Goal: Task Accomplishment & Management: Manage account settings

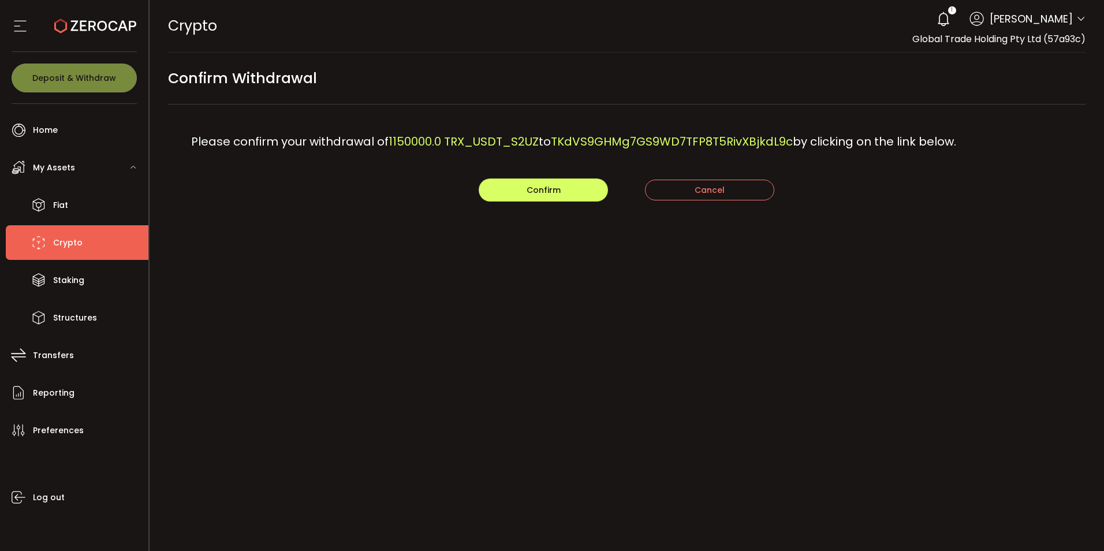
click at [507, 24] on div "CRYPTO Buy Power $0.00 USD Crypto Crypto Your verification is pending 1 Kashif …" at bounding box center [627, 26] width 918 height 52
click at [514, 193] on button "Confirm" at bounding box center [543, 189] width 129 height 23
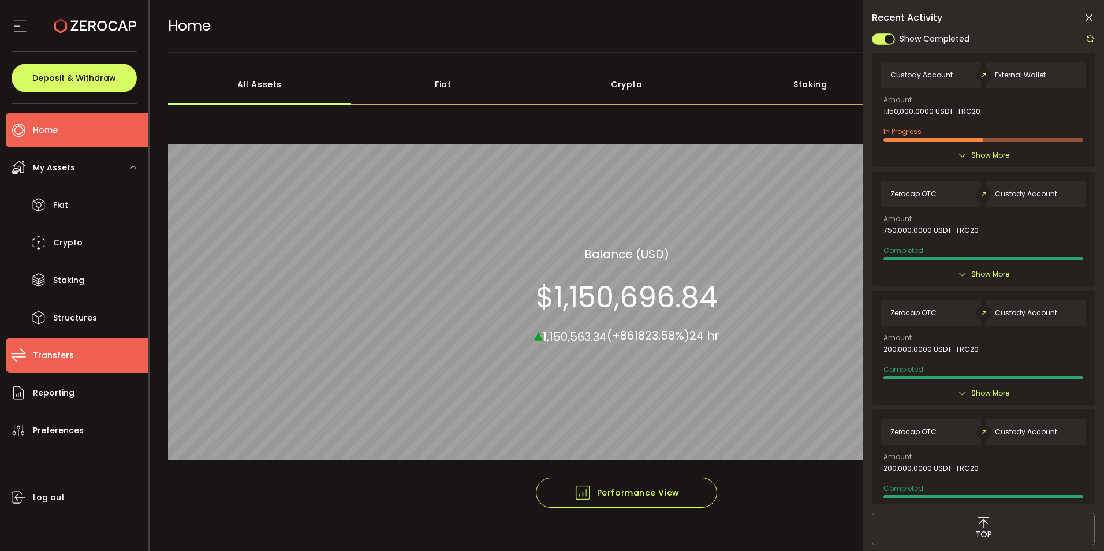
click at [35, 367] on li "Transfers" at bounding box center [77, 355] width 143 height 35
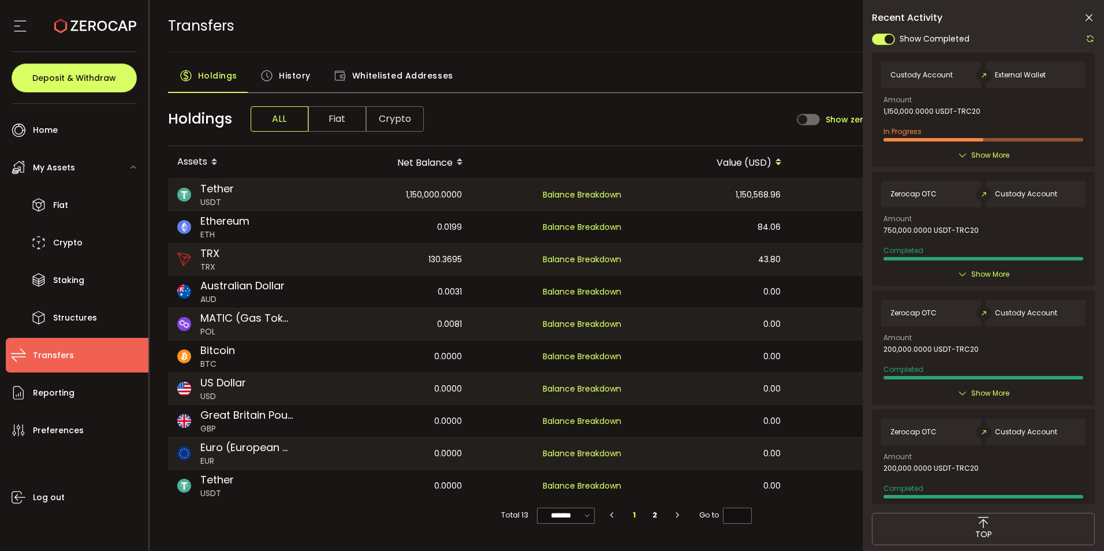
click at [286, 79] on span "History" at bounding box center [295, 75] width 32 height 23
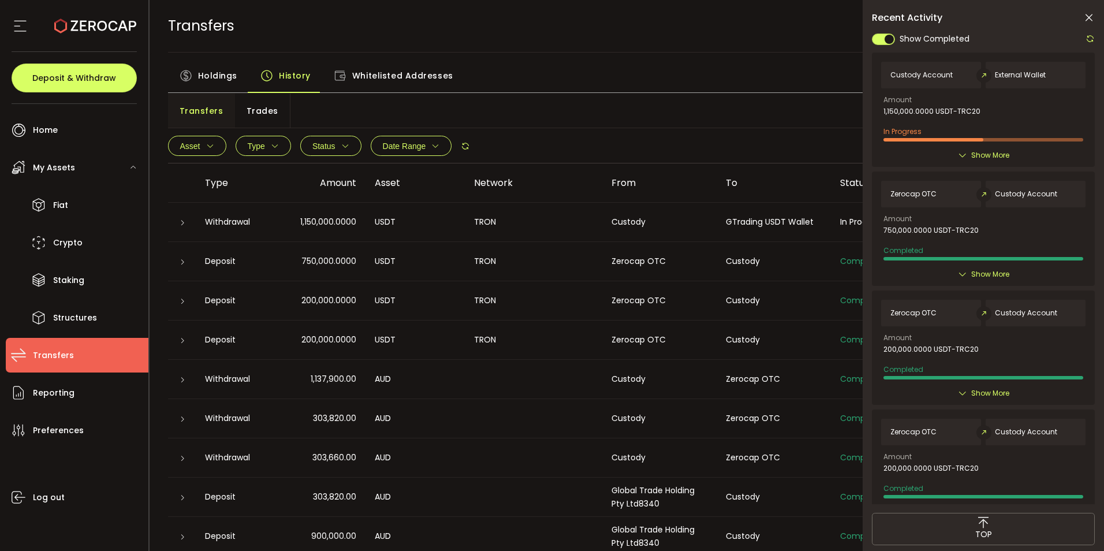
click at [186, 220] on div at bounding box center [181, 223] width 9 height 12
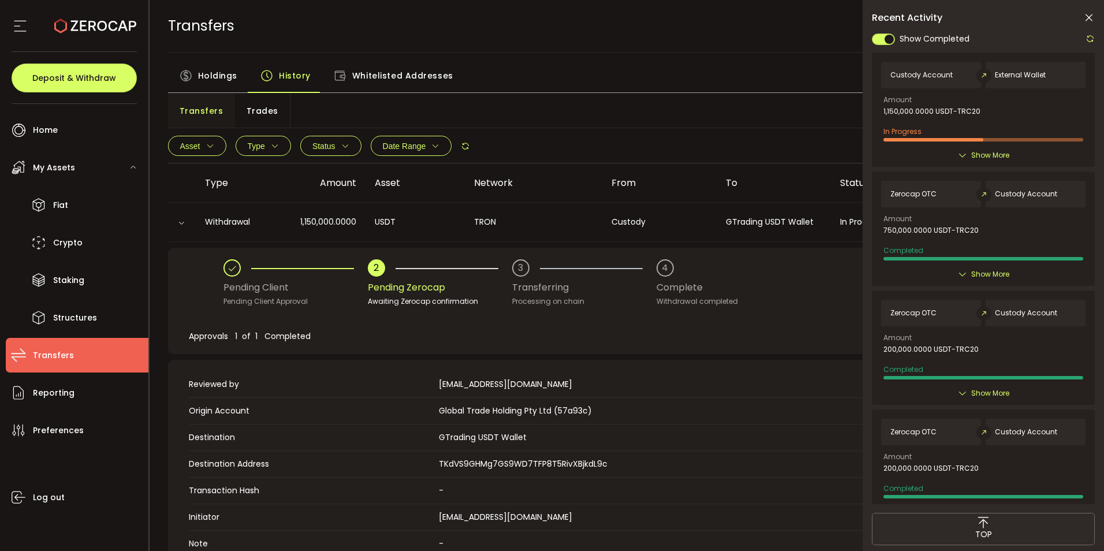
click at [186, 219] on div at bounding box center [182, 222] width 12 height 9
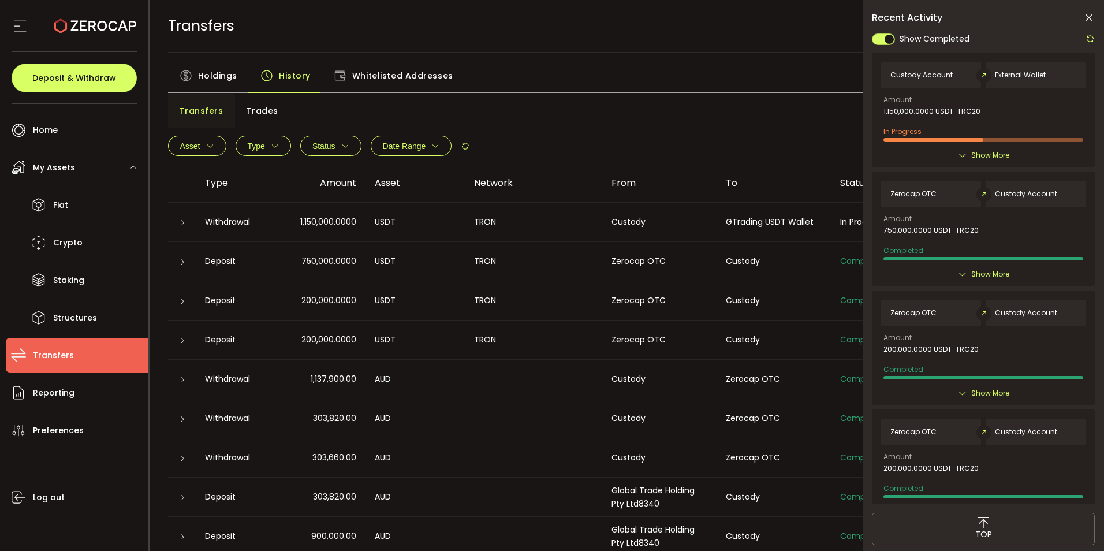
click at [1087, 42] on icon at bounding box center [1089, 38] width 9 height 9
click at [1088, 16] on icon at bounding box center [1089, 18] width 12 height 12
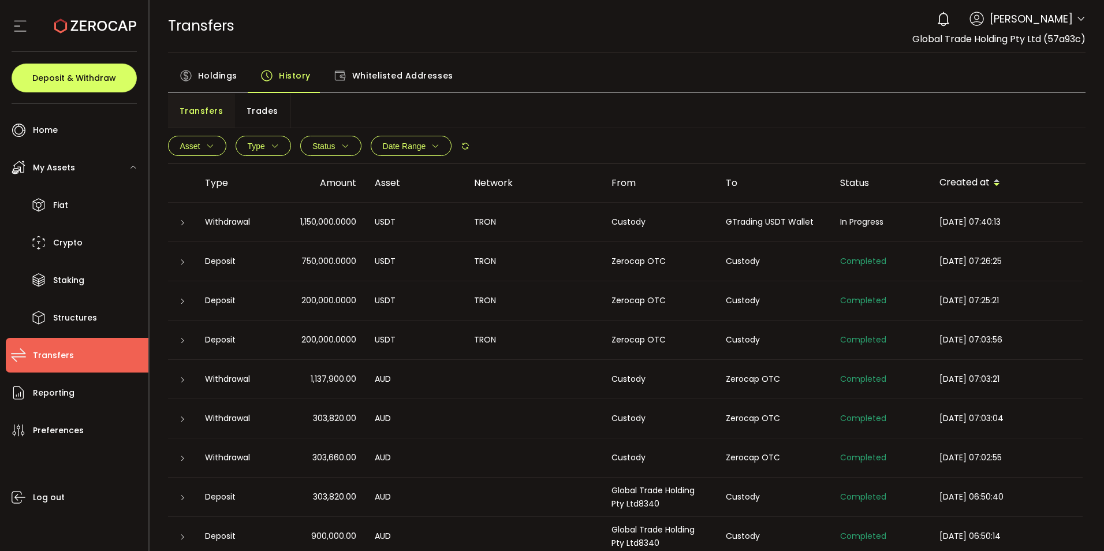
click at [802, 62] on main "Holdings History Whitelisted Addresses Transfers Trades Asset BTC ETH USDT-ERC2…" at bounding box center [627, 343] width 955 height 581
click at [1077, 20] on icon at bounding box center [1080, 18] width 9 height 9
click at [1076, 18] on icon at bounding box center [1080, 18] width 9 height 9
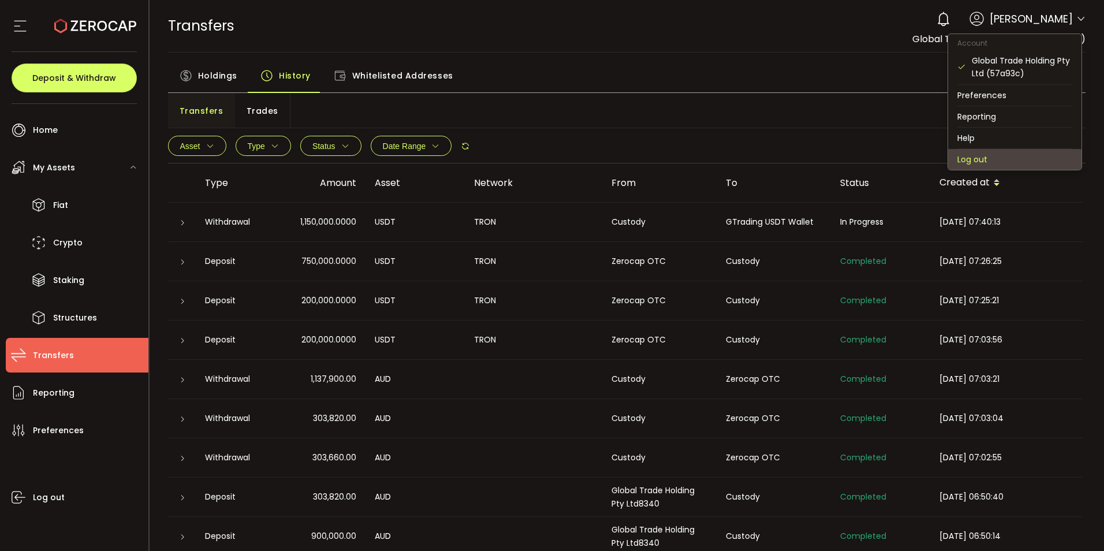
click at [972, 160] on li "Log out" at bounding box center [1014, 159] width 133 height 21
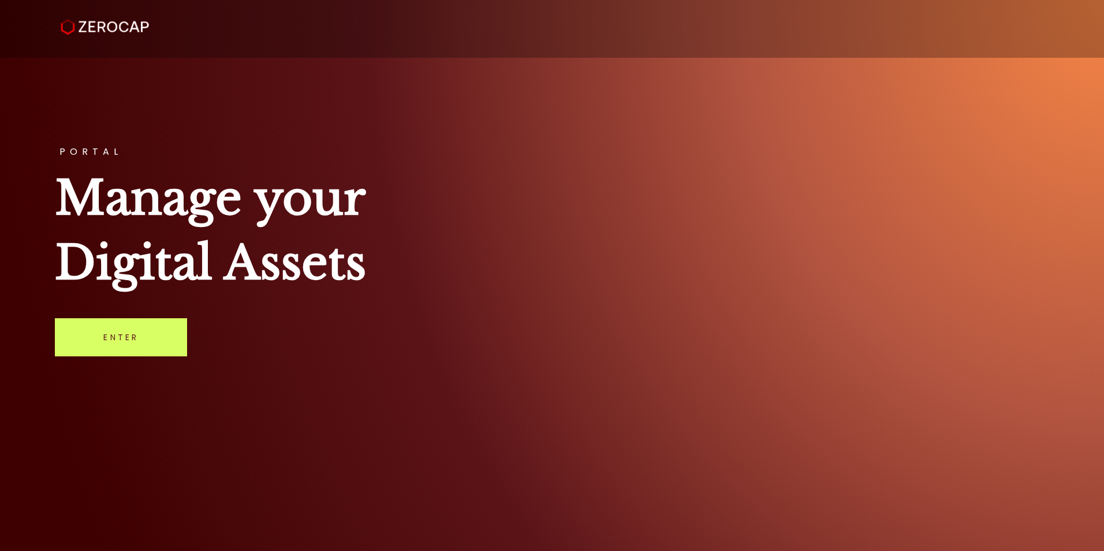
click at [667, 119] on div "PORTAL Manage your Digital Assets Enter" at bounding box center [552, 275] width 1104 height 551
click at [555, 66] on div "PORTAL Manage your Digital Assets Enter" at bounding box center [552, 275] width 1104 height 551
